Goal: Find contact information: Obtain details needed to contact an individual or organization

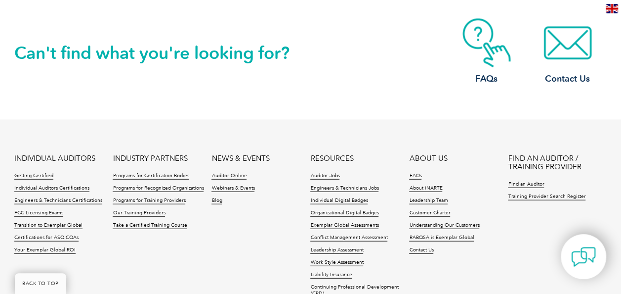
scroll to position [1104, 0]
click at [533, 197] on link "Training Provider Search Register" at bounding box center [547, 196] width 78 height 7
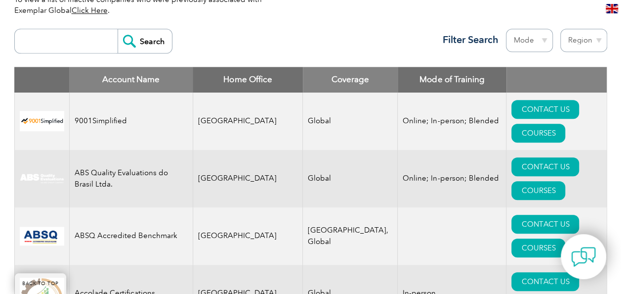
scroll to position [368, 0]
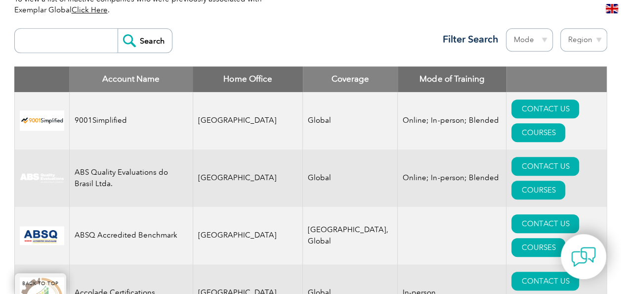
click at [54, 37] on input "search" at bounding box center [69, 41] width 98 height 24
type input "SQC"
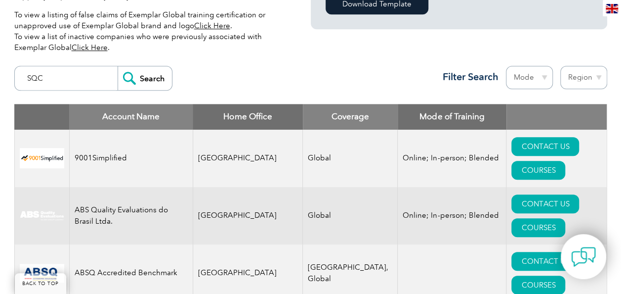
scroll to position [332, 0]
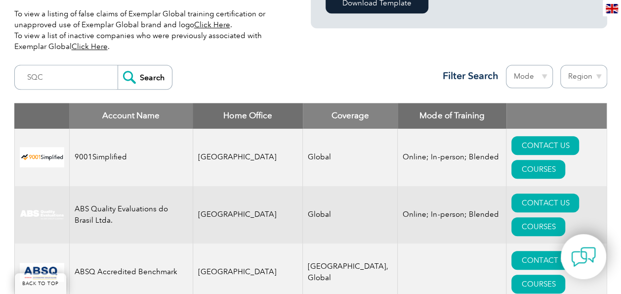
click at [145, 69] on input "Search" at bounding box center [145, 77] width 54 height 24
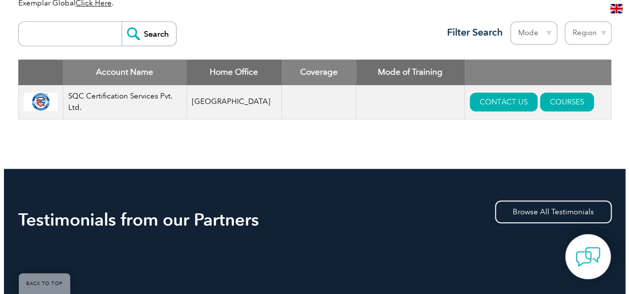
scroll to position [377, 0]
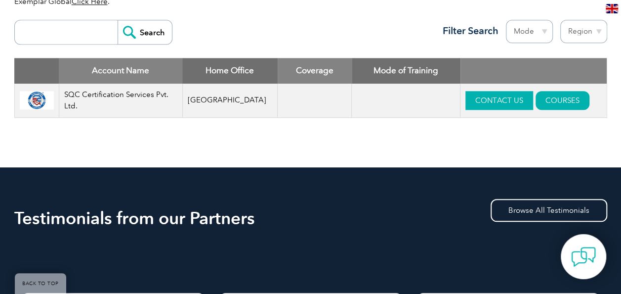
click at [478, 102] on link "CONTACT US" at bounding box center [500, 100] width 68 height 19
click at [550, 100] on link "COURSES" at bounding box center [563, 100] width 54 height 19
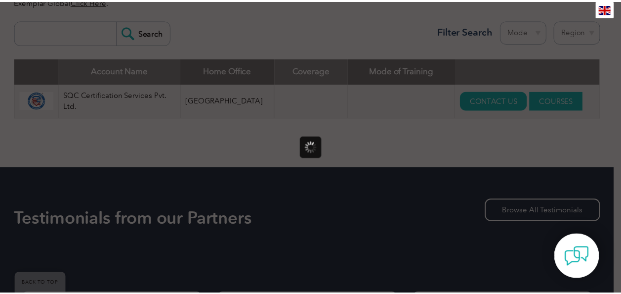
scroll to position [0, 0]
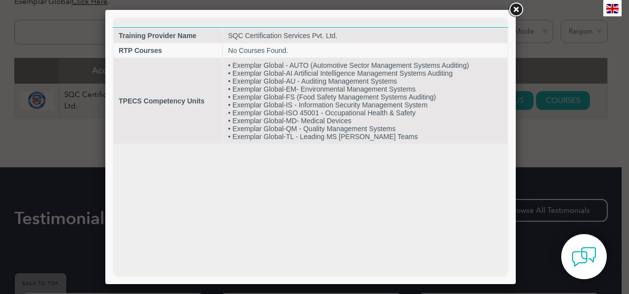
click at [519, 14] on link at bounding box center [516, 10] width 18 height 18
